Goal: Communication & Community: Answer question/provide support

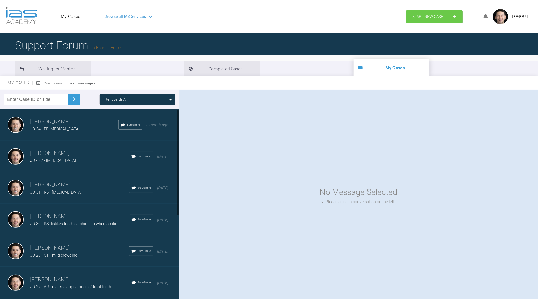
scroll to position [153, 0]
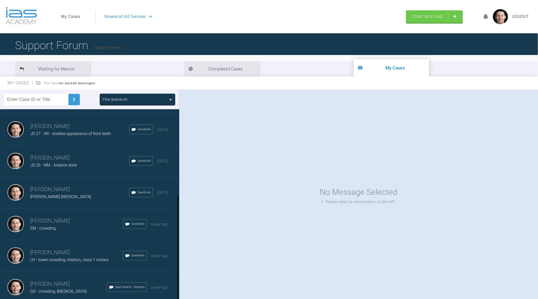
click at [74, 258] on span "LH - lower crowding, rotation, class 1 molars" at bounding box center [69, 259] width 78 height 5
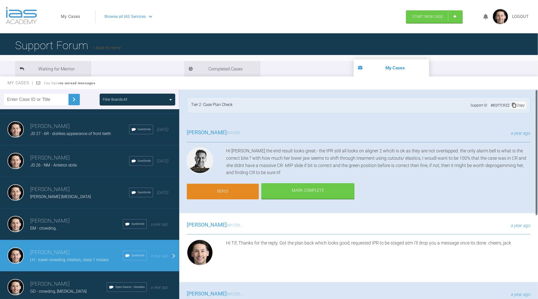
click at [237, 187] on link "Reply" at bounding box center [223, 191] width 72 height 16
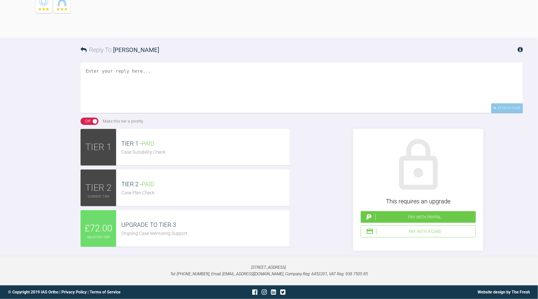
scroll to position [835, 0]
click at [175, 113] on textarea at bounding box center [302, 87] width 443 height 50
drag, startPoint x: 189, startPoint y: 161, endPoint x: 27, endPoint y: 149, distance: 162.2
click at [27, 149] on div "Reply To [PERSON_NAME] Hi Mate, Attach Files Drag and drop files here! On Off M…" at bounding box center [269, 144] width 538 height 213
drag, startPoint x: 144, startPoint y: 155, endPoint x: 36, endPoint y: 146, distance: 108.3
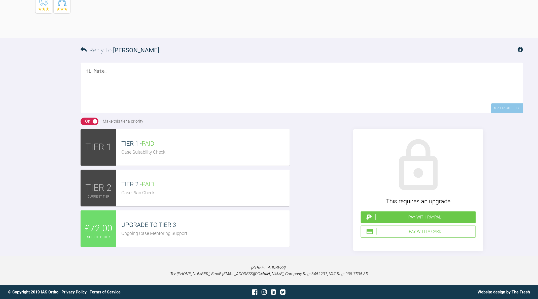
click at [36, 146] on div "Reply To [PERSON_NAME] Hi Mate, Attach Files Drag and drop files here! On Off M…" at bounding box center [269, 144] width 538 height 213
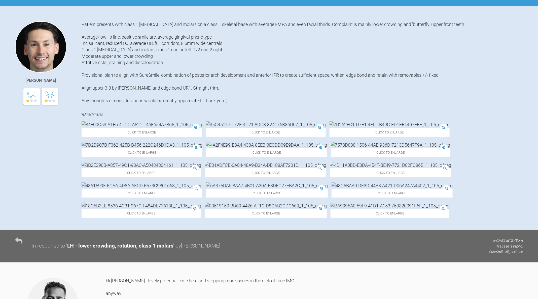
scroll to position [0, 0]
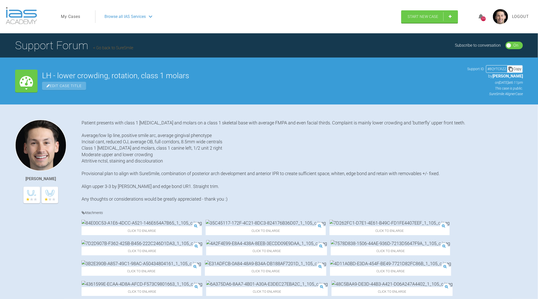
type textarea "Hi Mate"
